Goal: Task Accomplishment & Management: Use online tool/utility

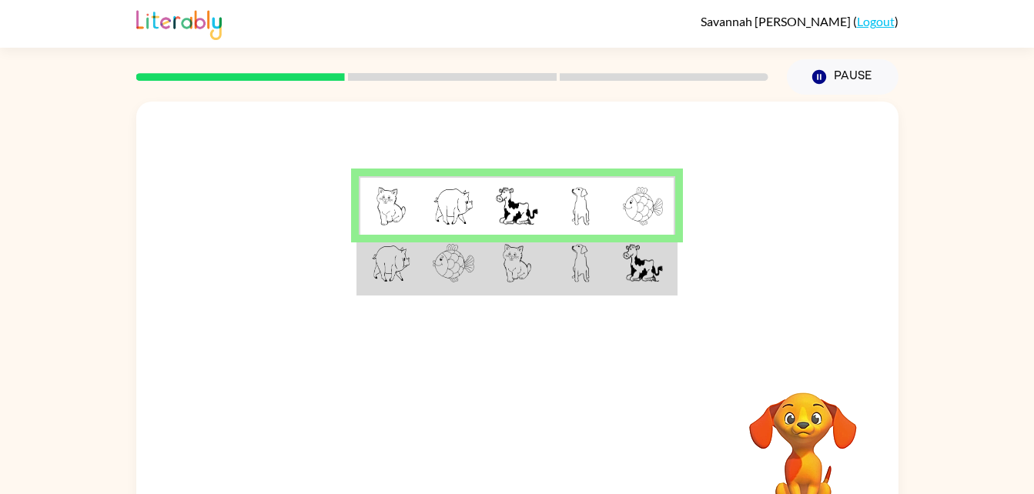
click at [423, 259] on td at bounding box center [453, 264] width 63 height 59
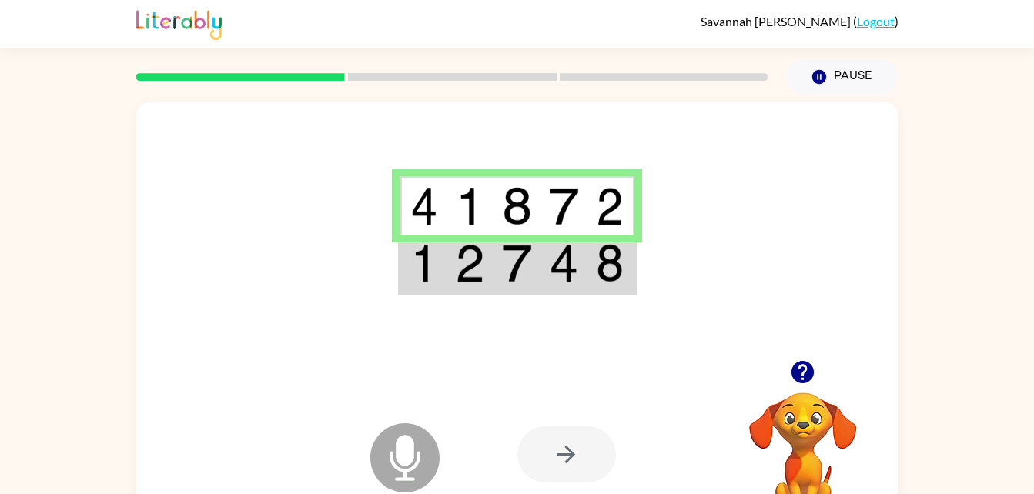
click at [516, 272] on img at bounding box center [516, 263] width 29 height 38
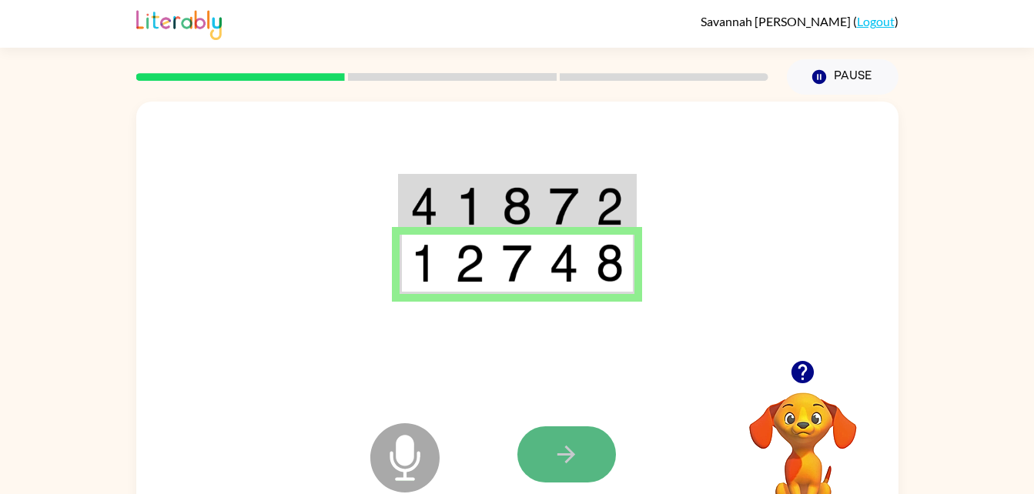
click at [572, 443] on icon "button" at bounding box center [566, 454] width 27 height 27
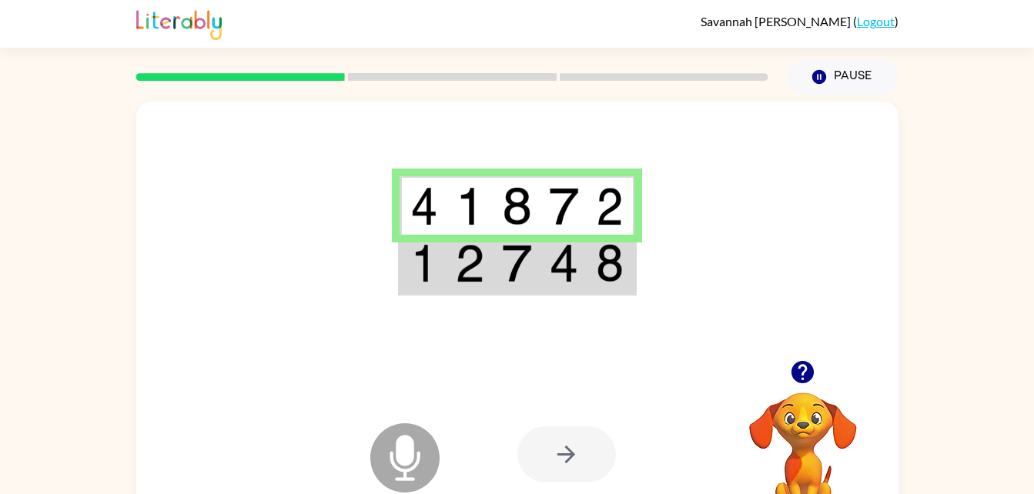
click at [447, 274] on td at bounding box center [469, 264] width 47 height 59
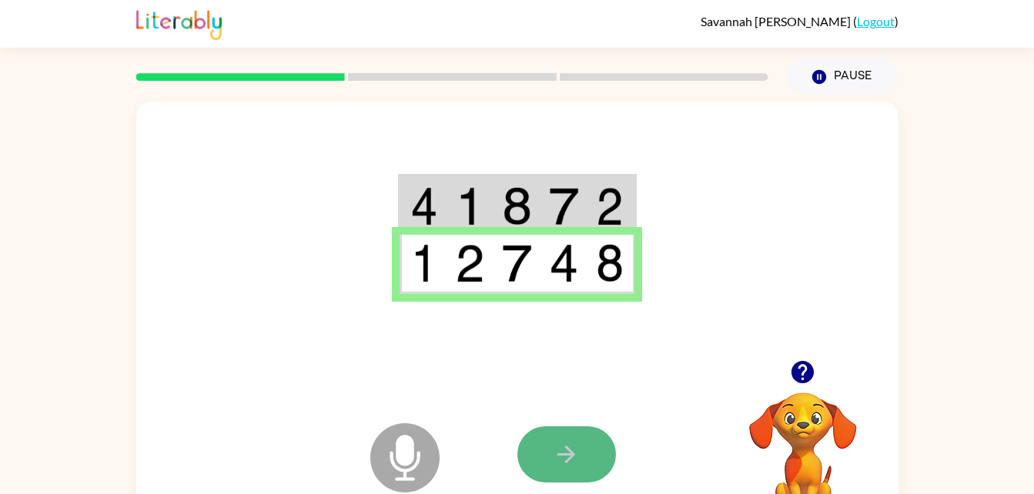
click at [567, 448] on icon "button" at bounding box center [566, 455] width 18 height 18
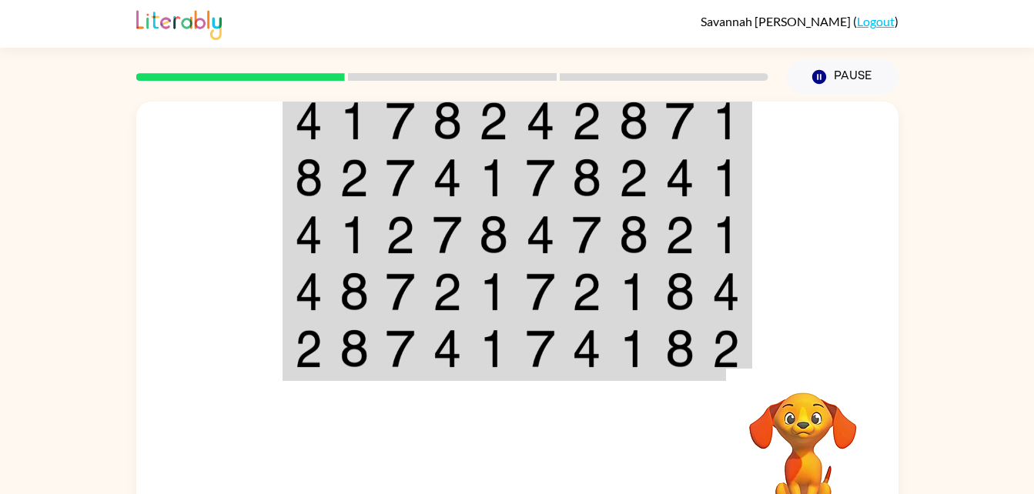
click at [337, 178] on td at bounding box center [354, 177] width 47 height 57
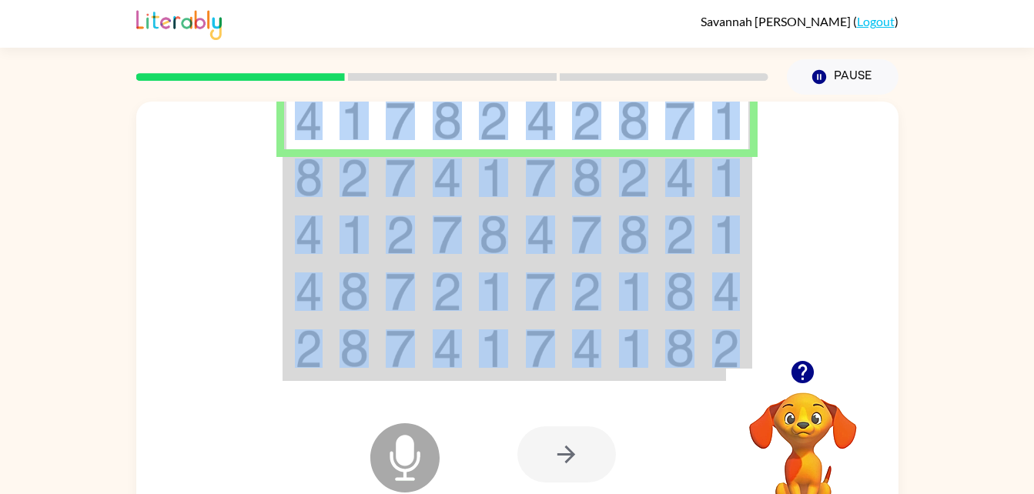
drag, startPoint x: 337, startPoint y: 178, endPoint x: 671, endPoint y: 242, distance: 340.2
click at [671, 242] on tbody at bounding box center [517, 235] width 466 height 289
click at [720, 348] on img at bounding box center [726, 348] width 28 height 38
click at [576, 463] on div at bounding box center [566, 454] width 99 height 56
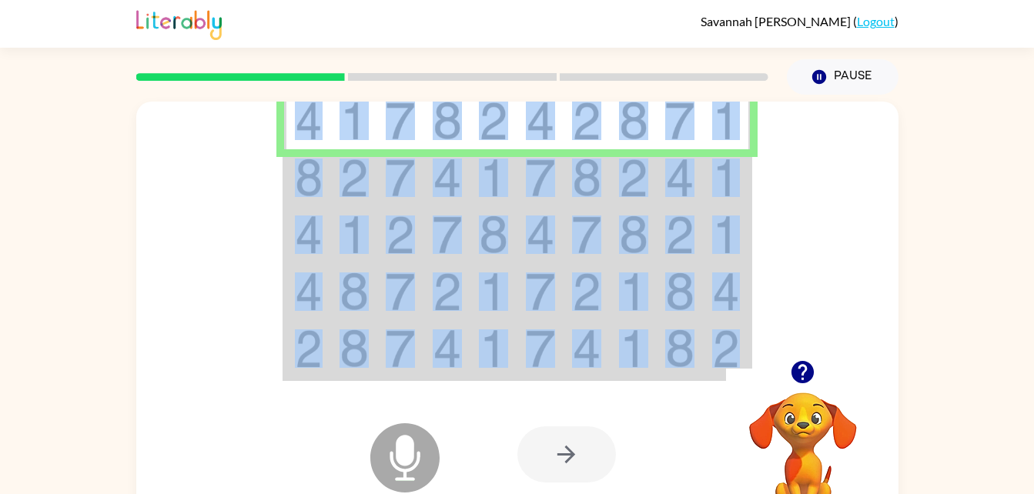
click at [303, 119] on img at bounding box center [309, 121] width 28 height 38
click at [354, 115] on img at bounding box center [353, 121] width 29 height 38
click at [556, 450] on div at bounding box center [566, 454] width 99 height 56
click at [416, 117] on td at bounding box center [400, 120] width 47 height 59
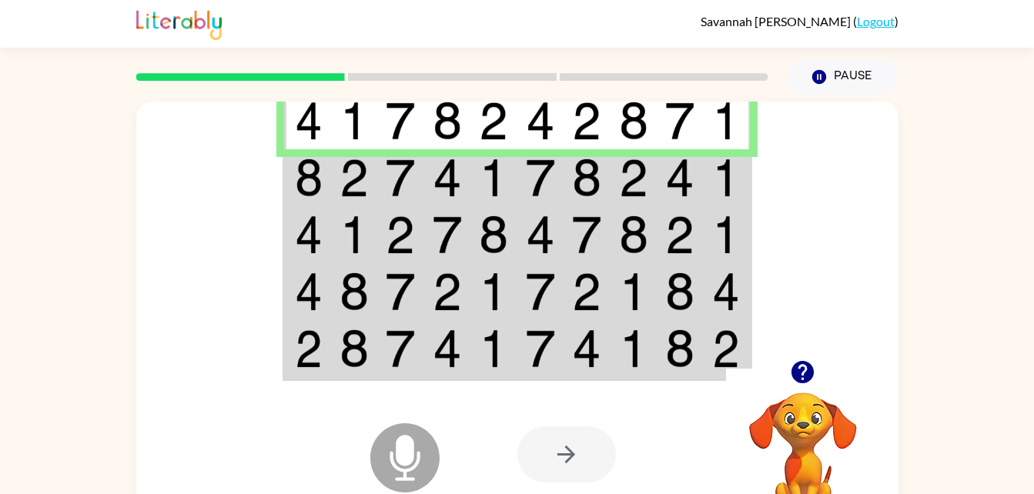
click at [306, 114] on img at bounding box center [309, 121] width 28 height 38
click at [688, 196] on img at bounding box center [679, 178] width 29 height 38
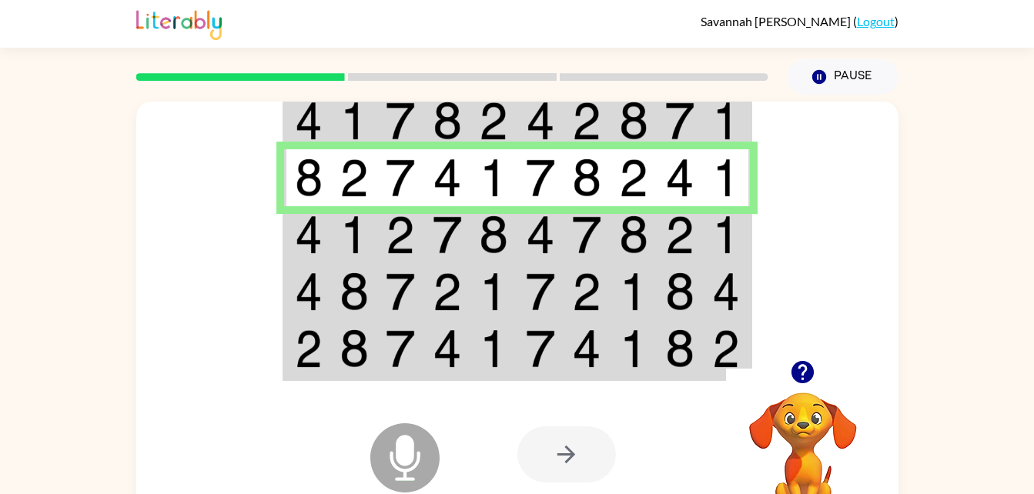
click at [513, 238] on td at bounding box center [493, 234] width 47 height 57
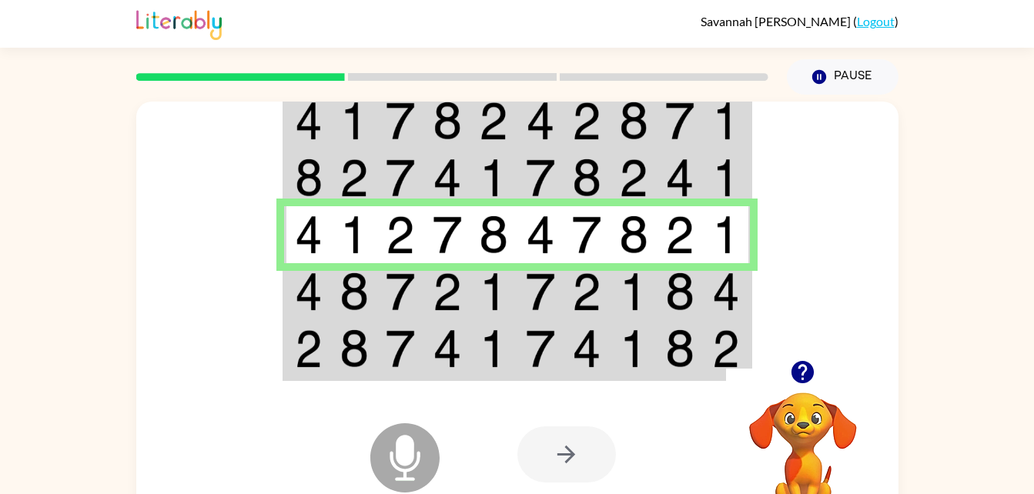
click at [611, 302] on td at bounding box center [633, 291] width 47 height 57
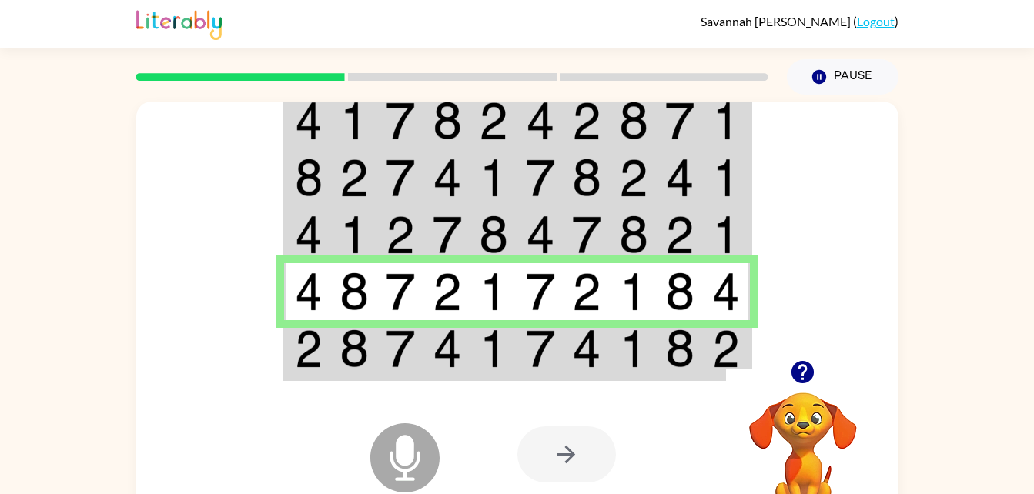
click at [329, 372] on div "Microphone The Microphone is here when it is your turn to talk" at bounding box center [366, 419] width 153 height 102
click at [316, 353] on img at bounding box center [309, 348] width 28 height 38
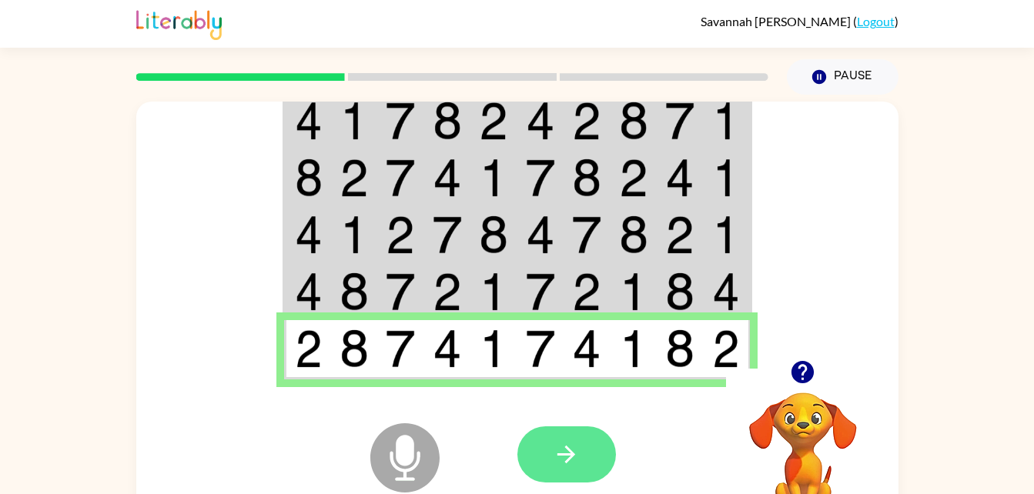
click at [560, 456] on icon "button" at bounding box center [566, 455] width 18 height 18
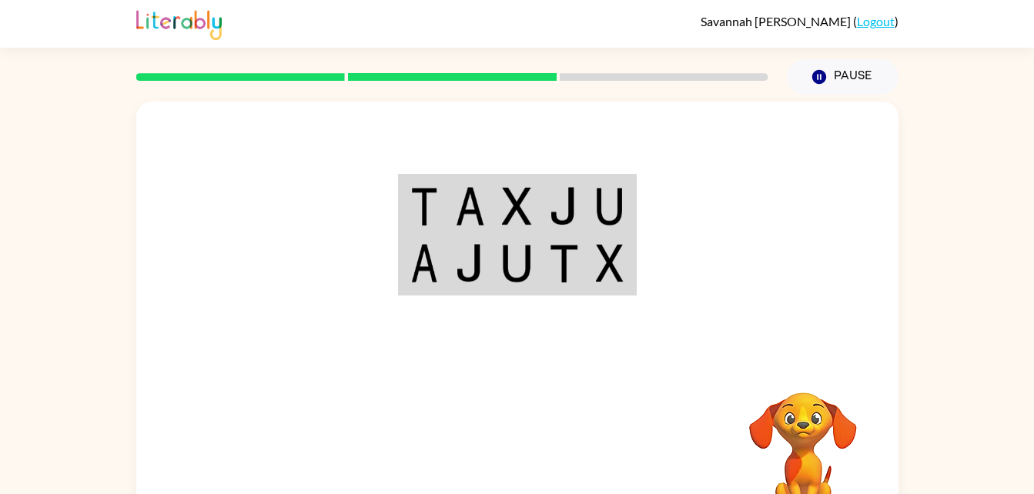
click at [443, 193] on td at bounding box center [422, 205] width 47 height 59
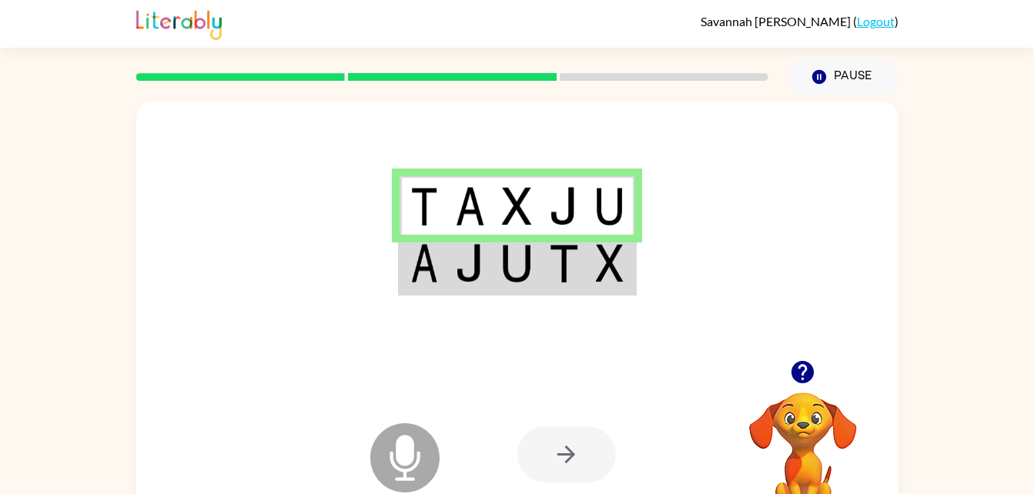
click at [486, 269] on td at bounding box center [469, 264] width 47 height 59
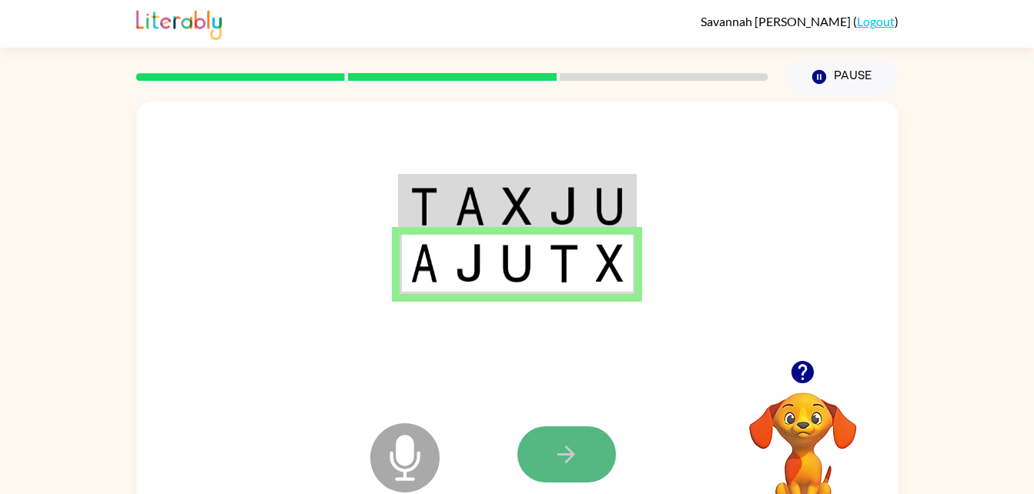
click at [568, 437] on button "button" at bounding box center [566, 454] width 99 height 56
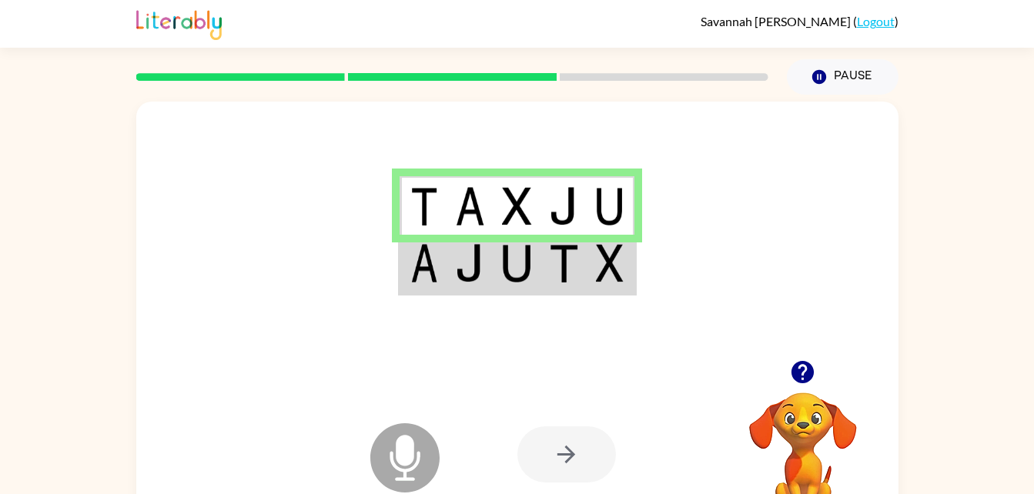
drag, startPoint x: 429, startPoint y: 270, endPoint x: 411, endPoint y: 259, distance: 20.7
click at [411, 259] on img at bounding box center [424, 263] width 28 height 38
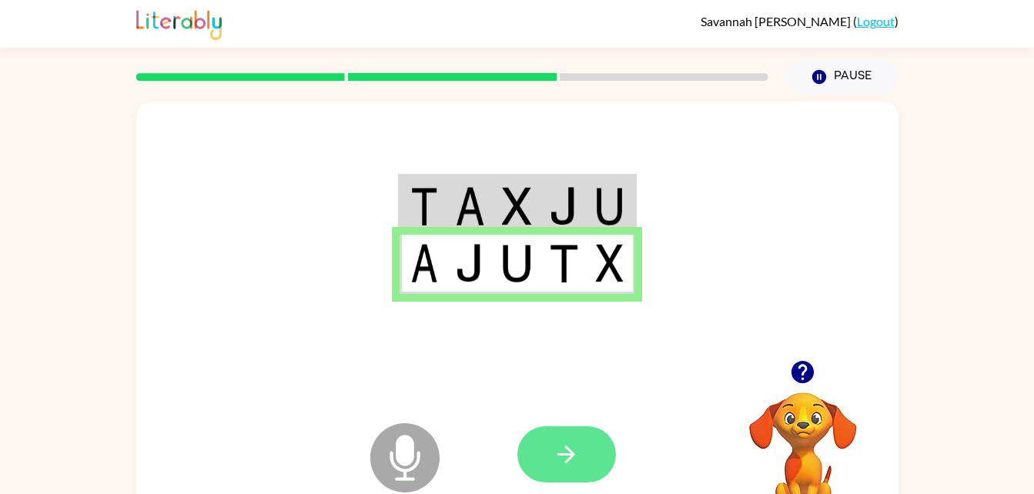
click at [565, 454] on icon "button" at bounding box center [566, 455] width 18 height 18
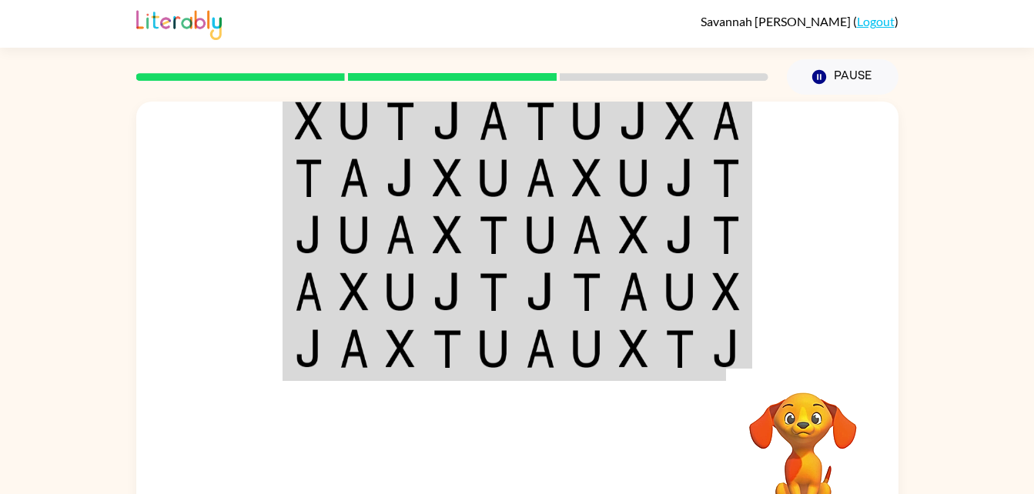
click at [310, 126] on img at bounding box center [309, 121] width 28 height 38
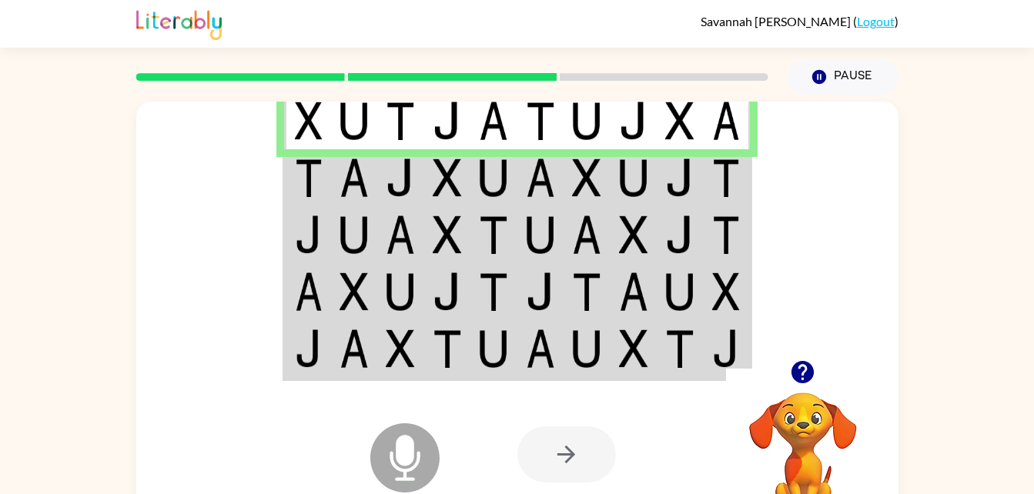
click at [674, 178] on img at bounding box center [679, 178] width 29 height 38
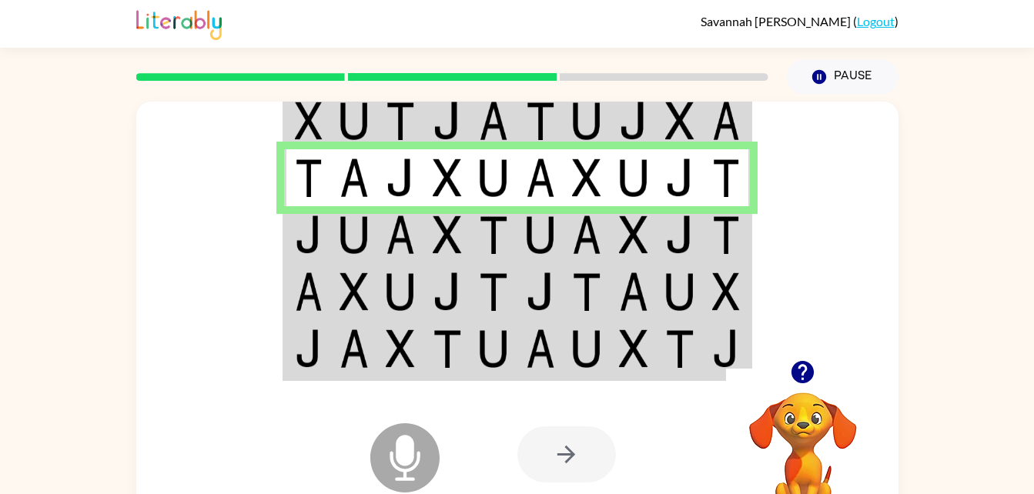
click at [455, 212] on td at bounding box center [447, 234] width 47 height 57
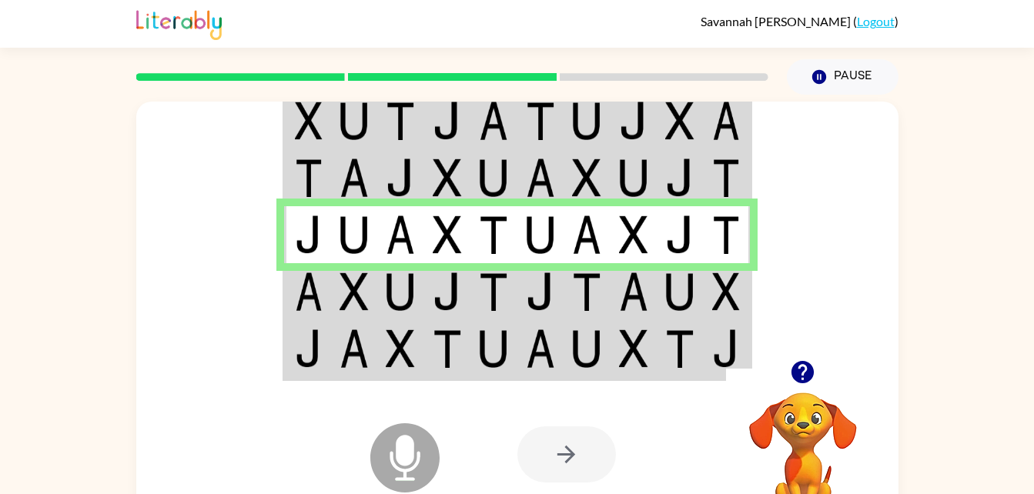
click at [638, 286] on img at bounding box center [633, 291] width 29 height 38
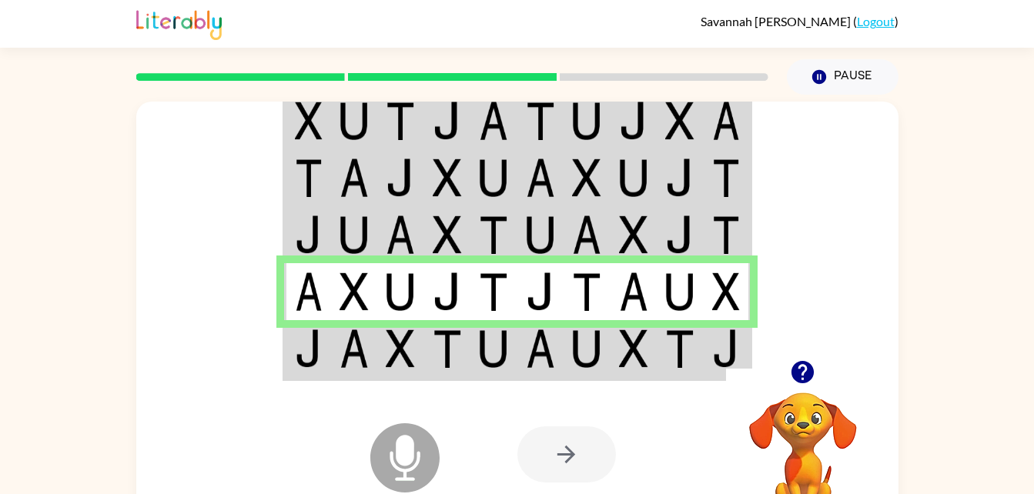
click at [560, 337] on td at bounding box center [540, 349] width 47 height 59
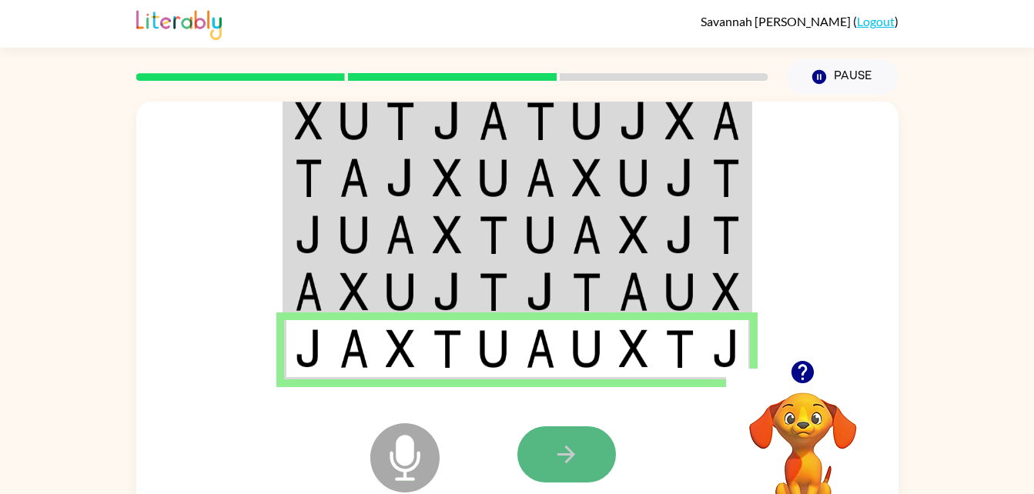
click at [549, 464] on button "button" at bounding box center [566, 454] width 99 height 56
